Goal: Use online tool/utility: Utilize a website feature to perform a specific function

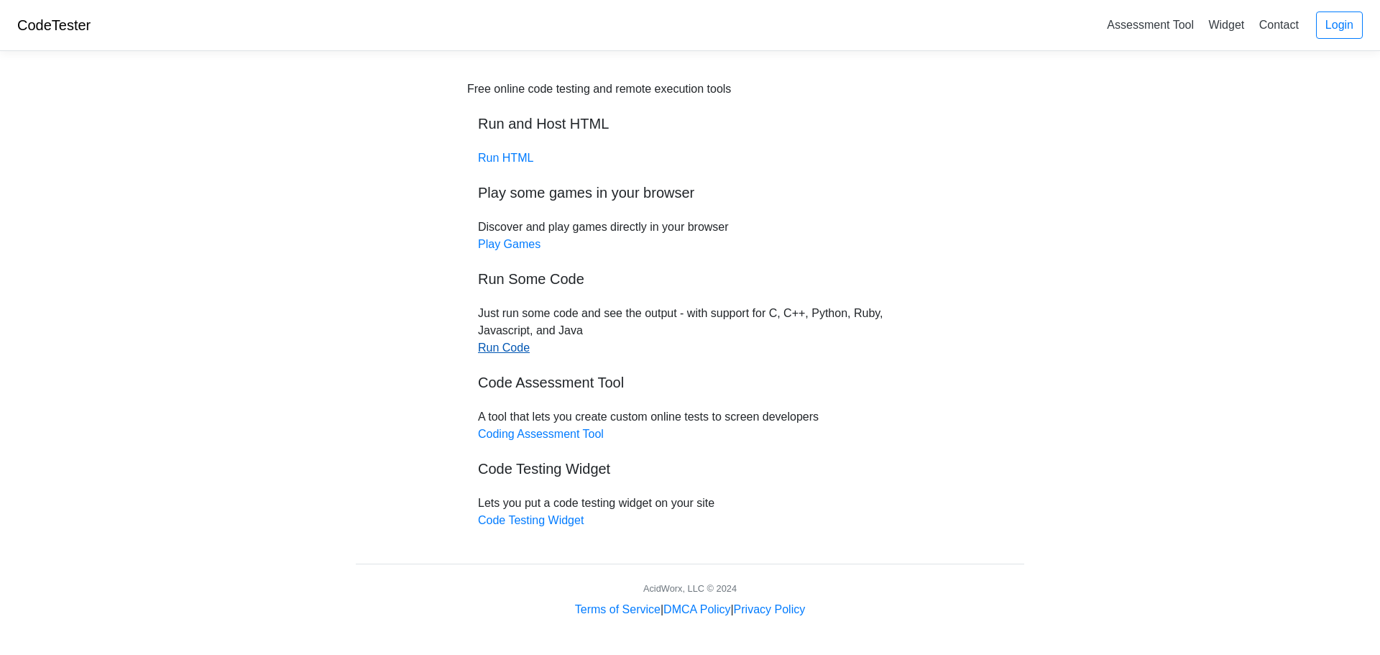
click at [509, 352] on link "Run Code" at bounding box center [504, 347] width 52 height 12
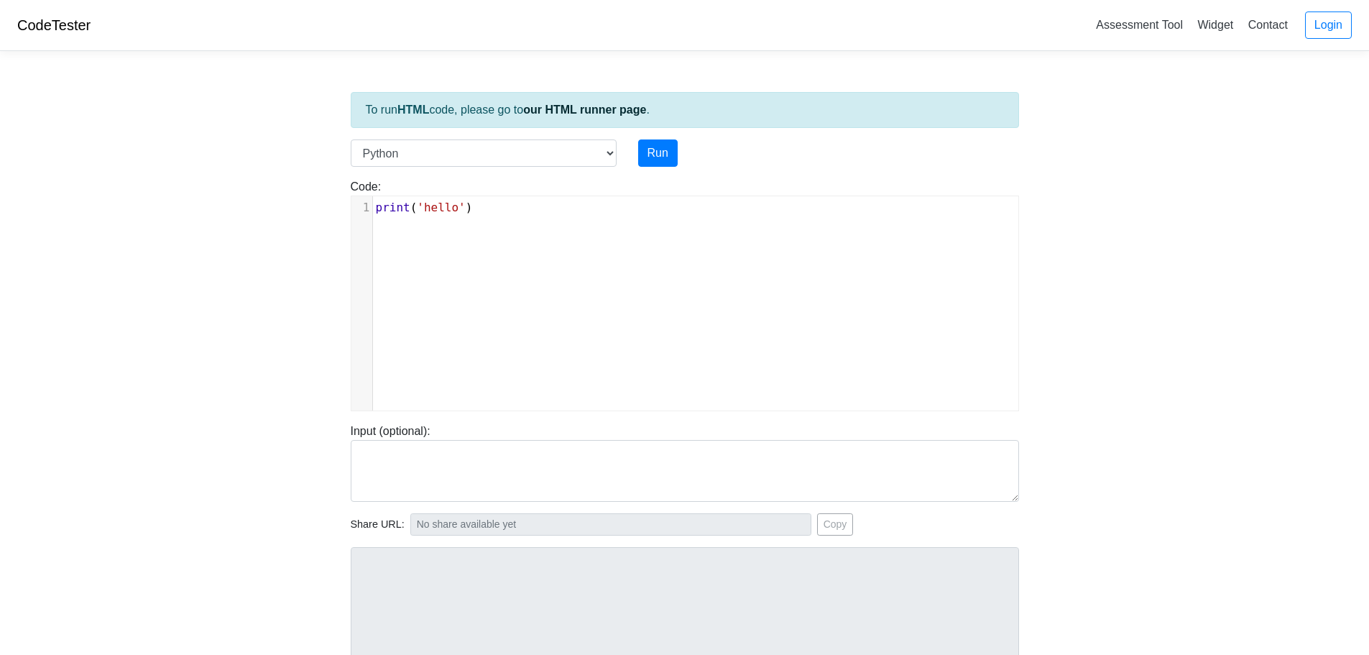
click at [475, 223] on div "xxxxxxxxxx 1 print ( 'hello' )" at bounding box center [695, 314] width 688 height 236
type textarea "')"
click at [475, 216] on div "xxxxxxxxxx 1 print ( 'hello' )" at bounding box center [701, 207] width 656 height 23
click at [470, 206] on pre "print ( 'hello' )" at bounding box center [701, 207] width 656 height 17
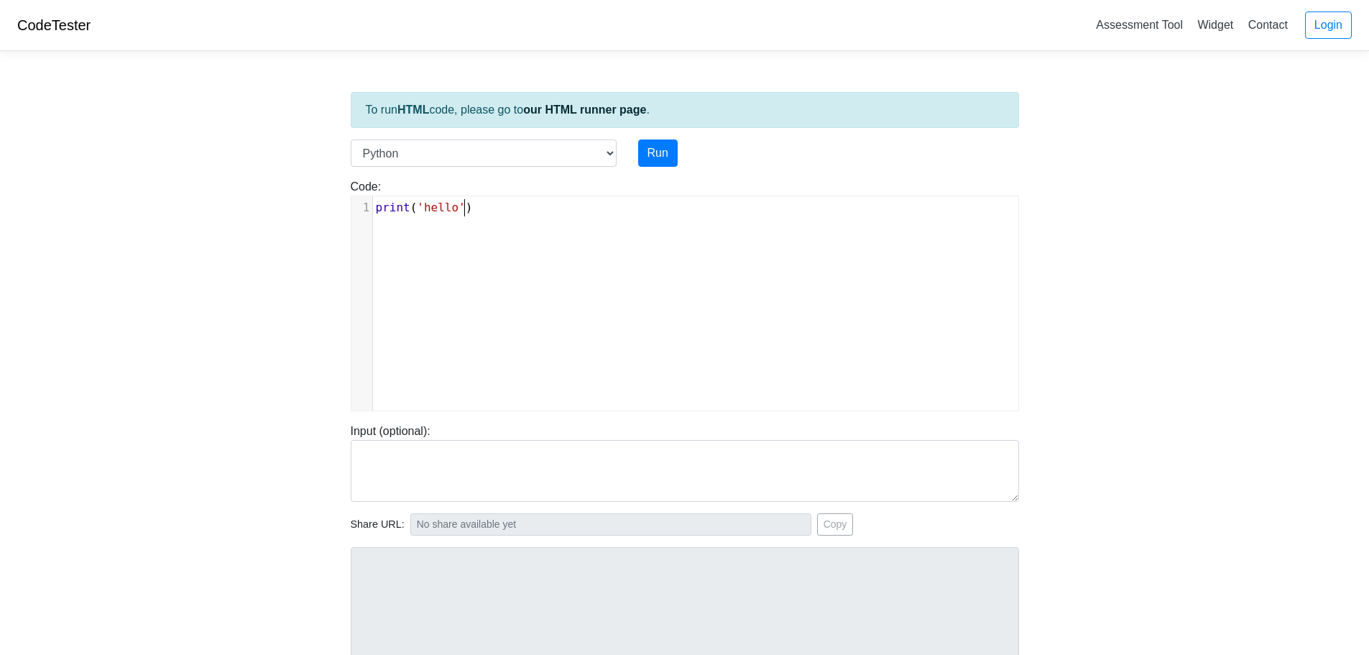
type textarea "')"
click at [470, 206] on pre "print ( 'hello' )" at bounding box center [701, 207] width 656 height 17
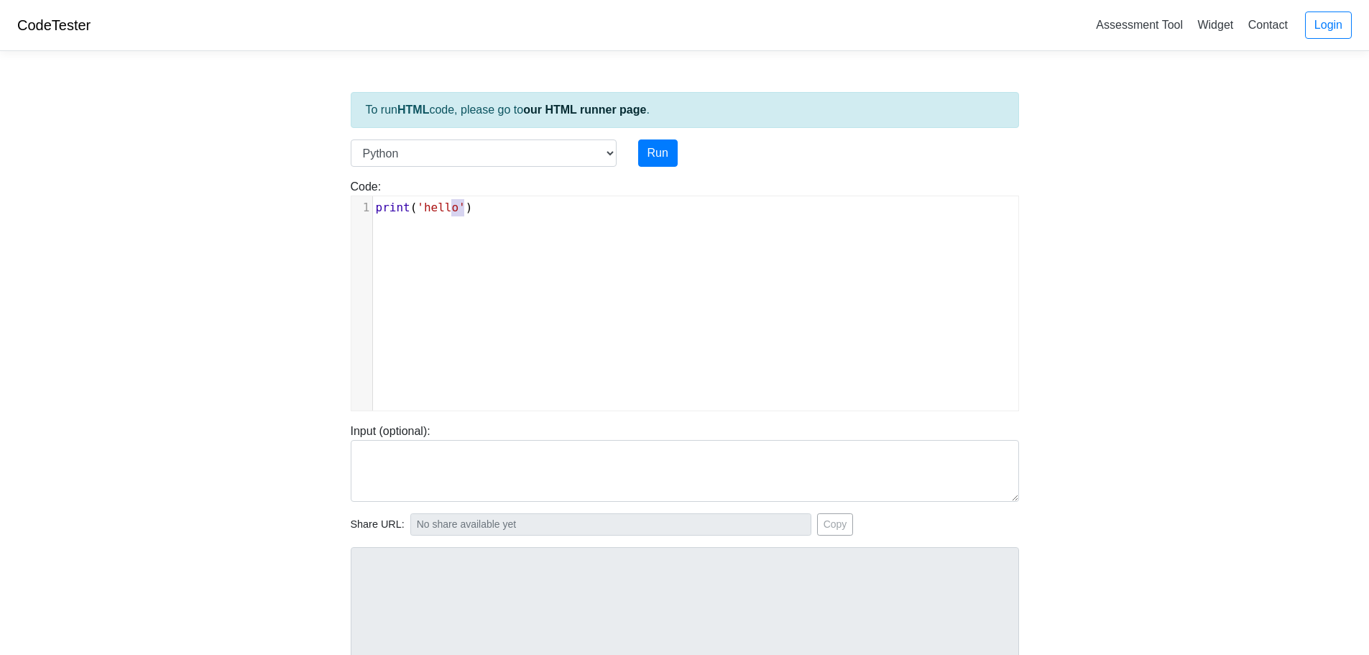
type textarea "print('hello')"
click at [470, 206] on pre "print ( 'hello' )" at bounding box center [701, 207] width 656 height 17
type textarea "="
click at [663, 142] on button "Run" at bounding box center [658, 152] width 40 height 27
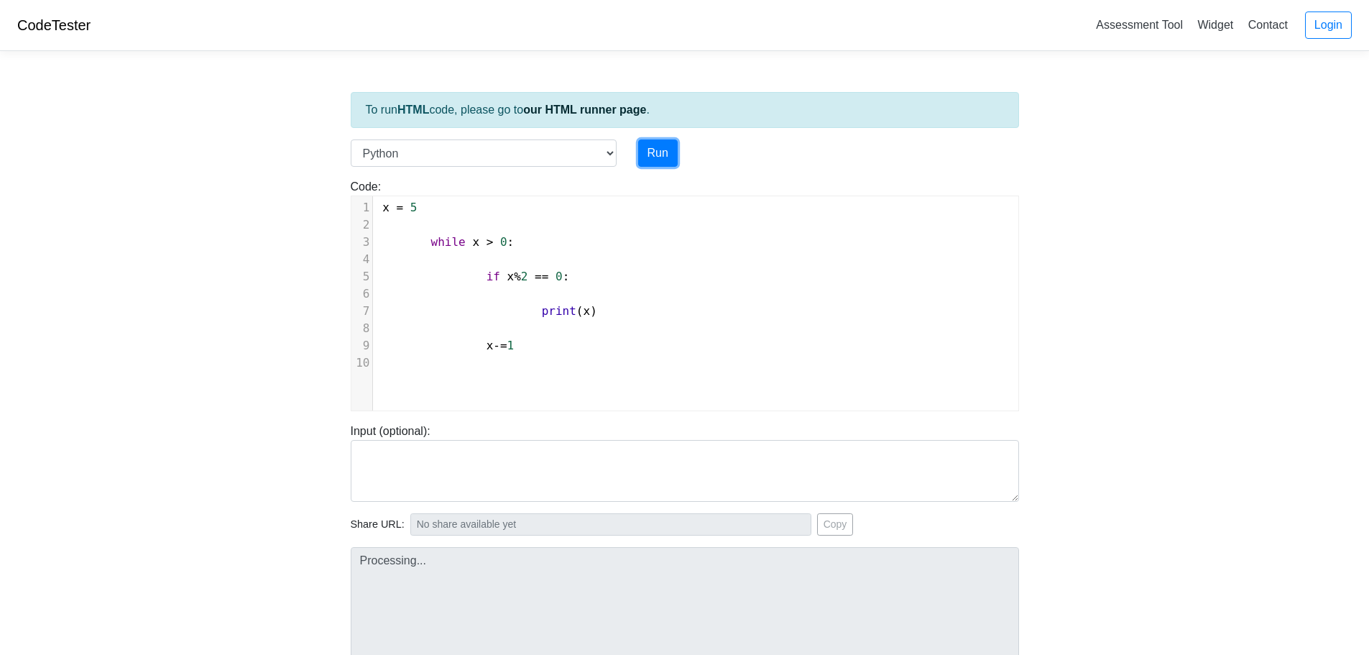
type input "[URL][DOMAIN_NAME]"
type textarea "Submission status: Runtime Error (NZEC) Stderr: File "script.py", line 1 x = 5 …"
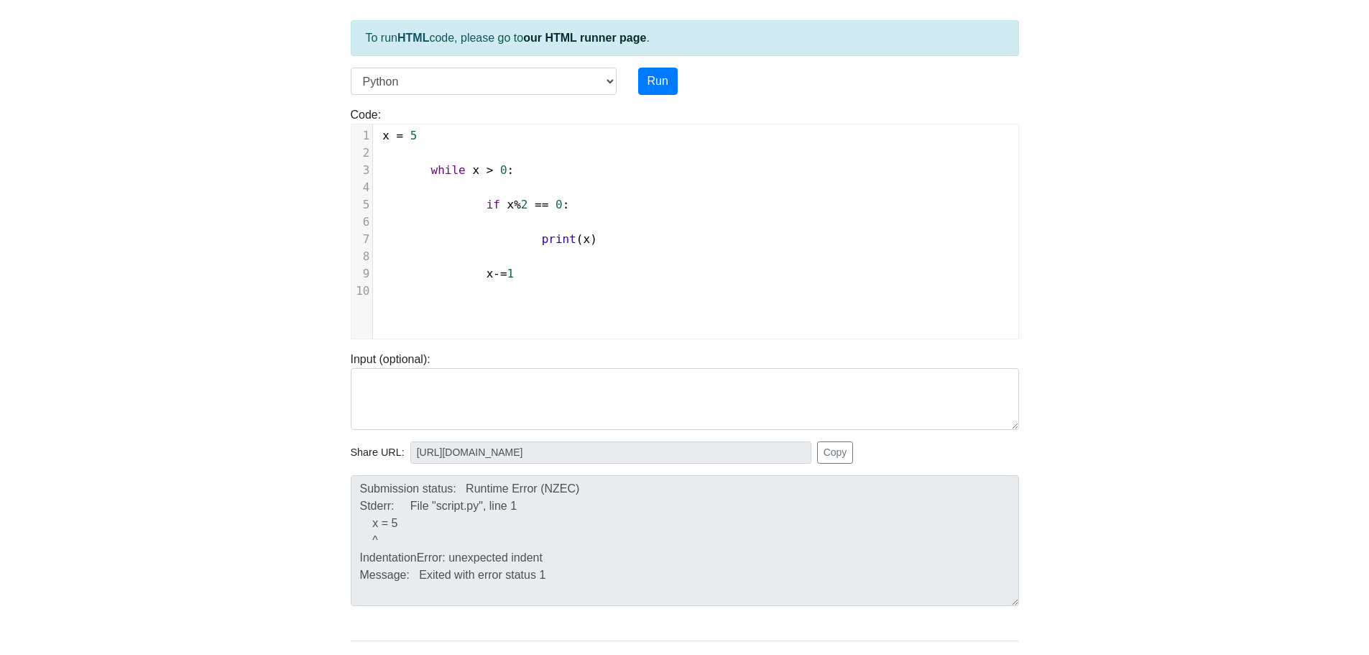
scroll to position [6, 0]
click at [411, 155] on pre "​" at bounding box center [701, 152] width 656 height 17
click at [483, 276] on pre at bounding box center [701, 273] width 656 height 17
click at [659, 77] on button "Run" at bounding box center [658, 81] width 40 height 27
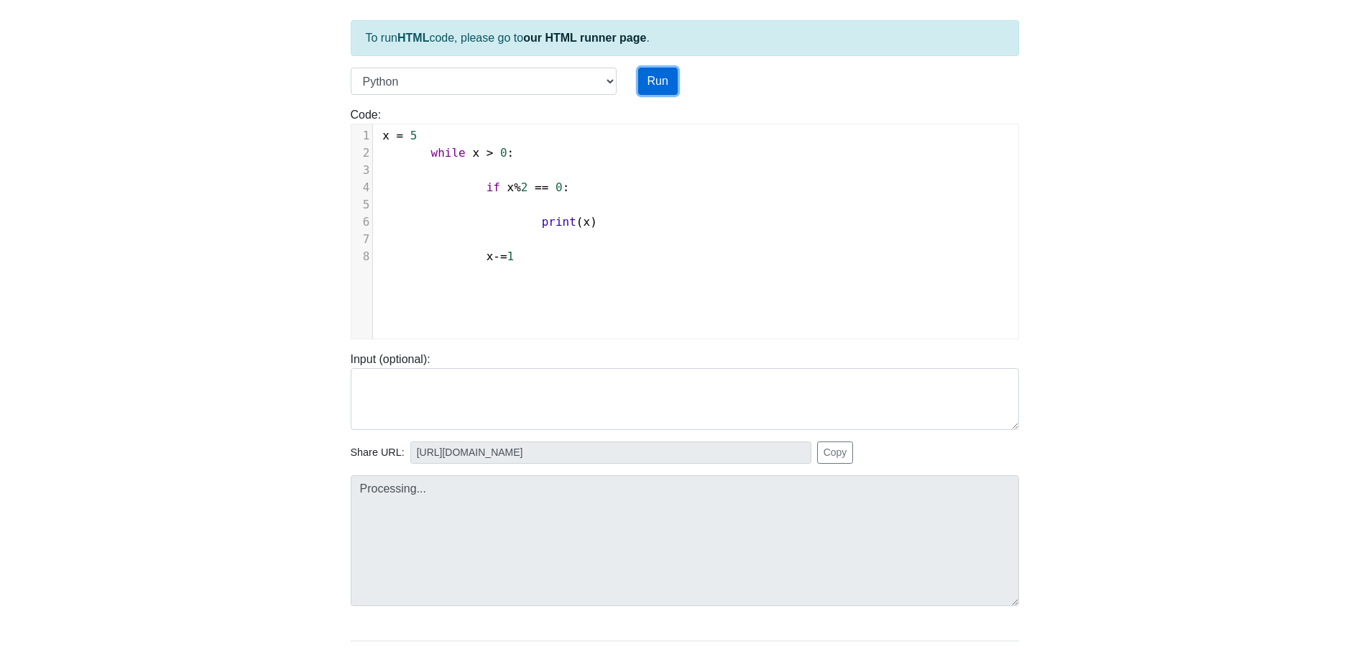
type input "[URL][DOMAIN_NAME]"
type textarea "Submission status: Runtime Error (NZEC) Stderr: File "script.py", line 1 x = 5 …"
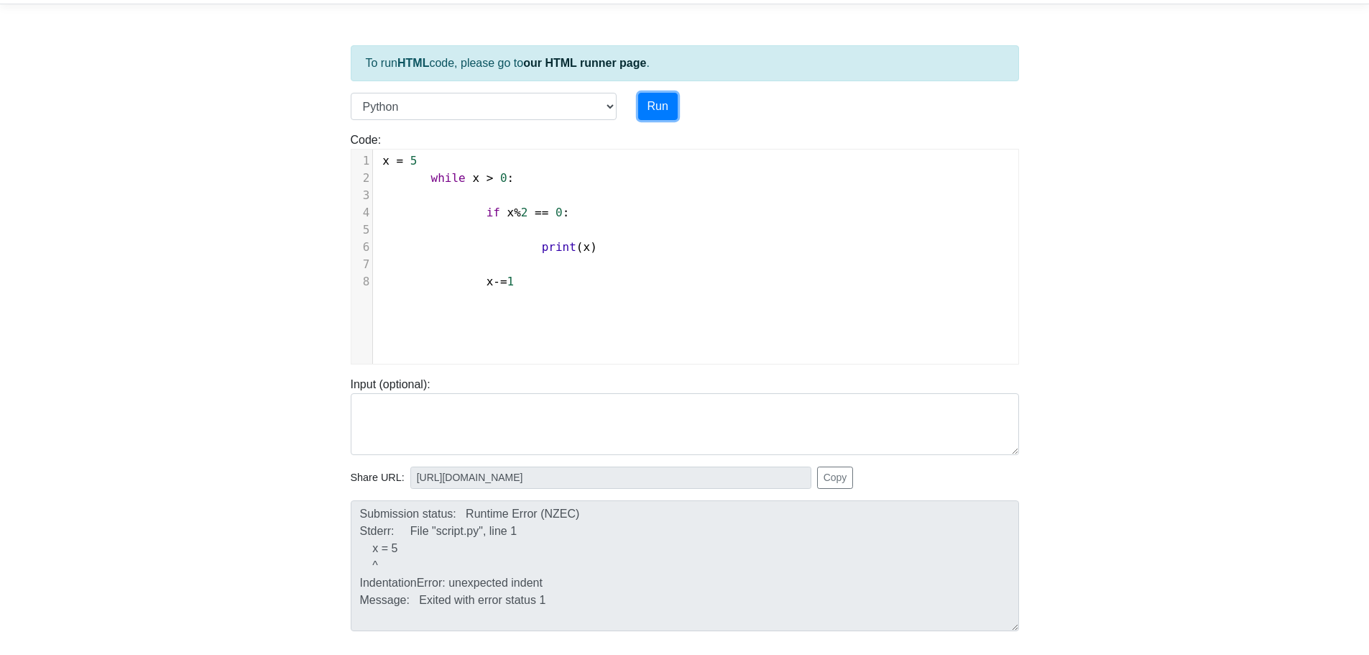
scroll to position [72, 0]
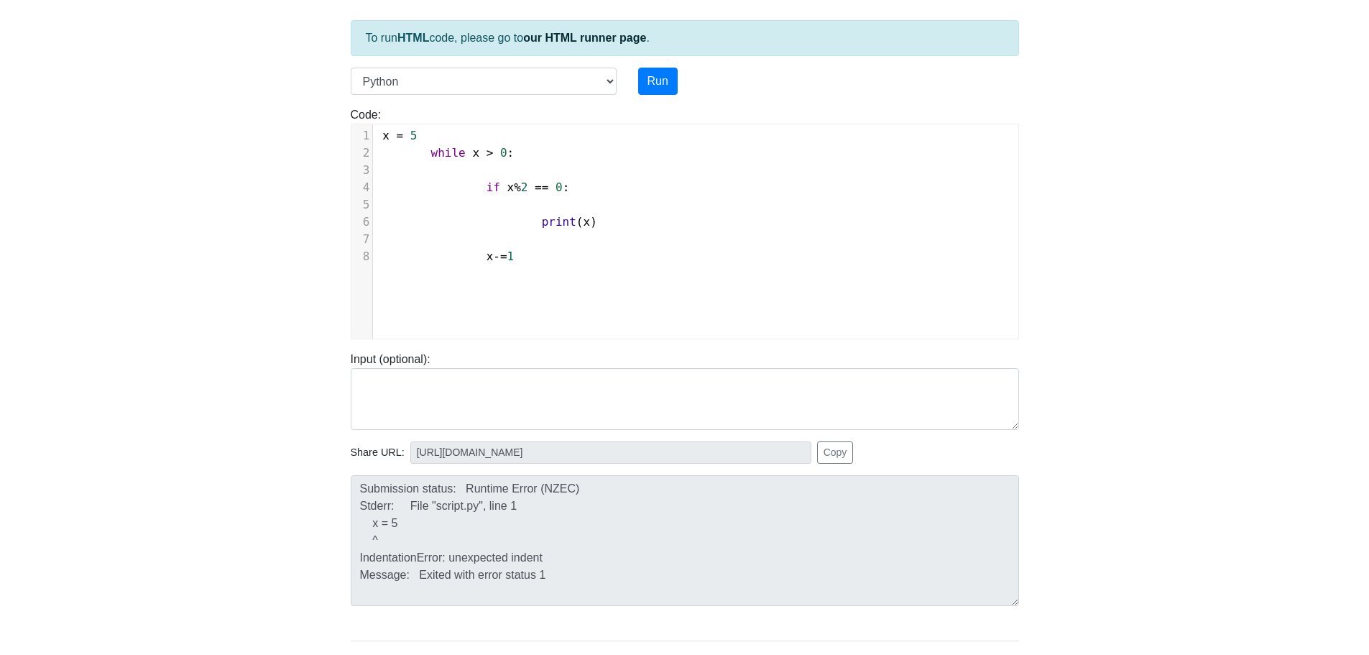
click at [496, 299] on div "​ x 10 9 1 x = 5 2 while x > 0 : 3 ​ 4 if x % 2 == 0 : 5 ​ 6 print ( x ) 7 ​ 8 …" at bounding box center [695, 242] width 688 height 236
type textarea "x = 5 while x > 0: if x%2 == 0: print(x) x-=1"
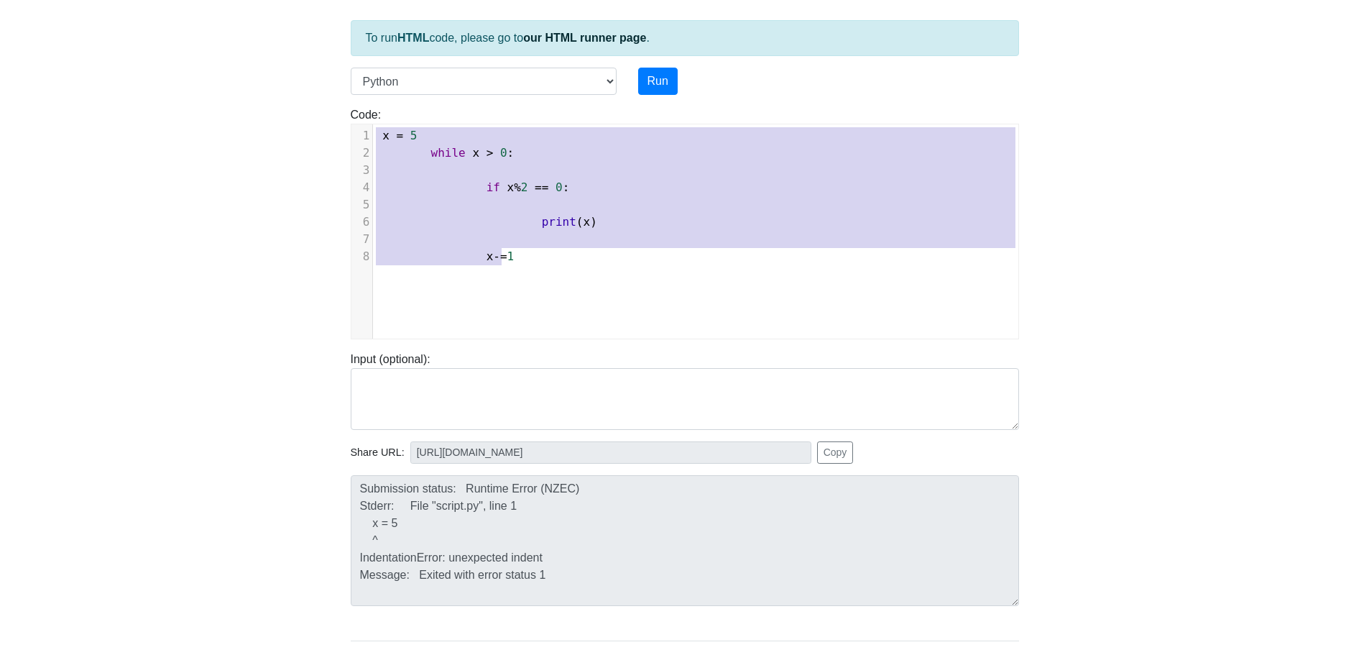
scroll to position [119, 0]
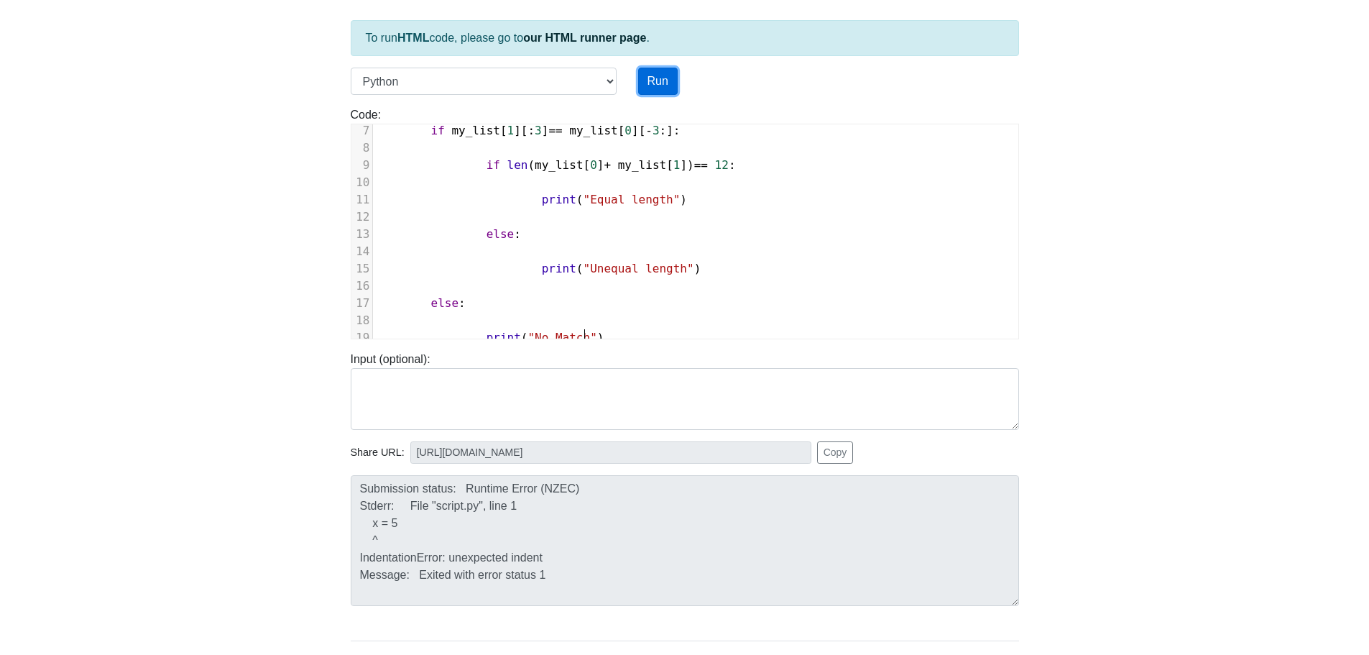
click at [663, 72] on button "Run" at bounding box center [658, 81] width 40 height 27
type input "[URL][DOMAIN_NAME]"
type textarea "Submission status: Runtime Error (NZEC) Stderr: File "script.py", line 1 str1 =…"
